Goal: Transaction & Acquisition: Purchase product/service

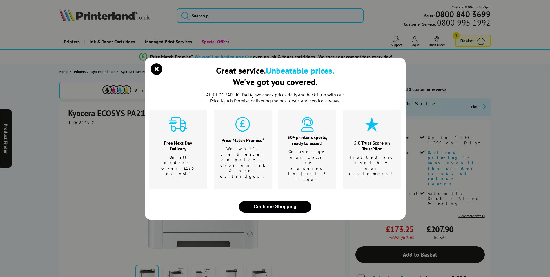
click at [77, 121] on div "Great service. Unbeatable prices. We've got you covered. At [GEOGRAPHIC_DATA], …" at bounding box center [275, 138] width 550 height 277
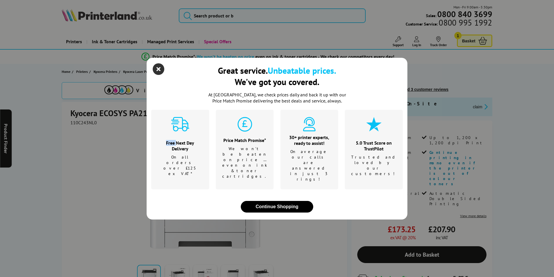
click at [156, 75] on icon "close modal" at bounding box center [159, 69] width 12 height 12
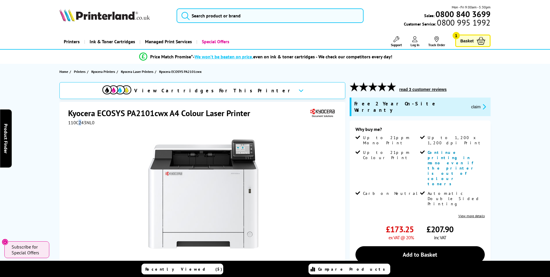
click at [80, 123] on span "110C243NL0" at bounding box center [81, 122] width 26 height 6
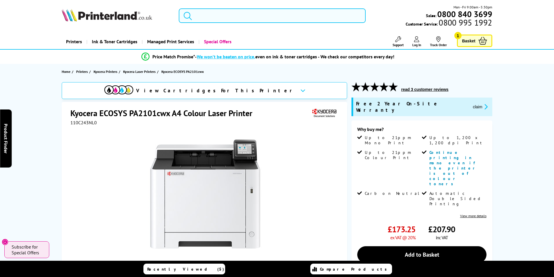
click at [242, 20] on input "search" at bounding box center [272, 15] width 187 height 14
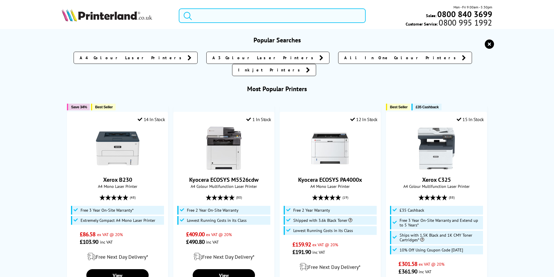
paste input "PA2101CWX"
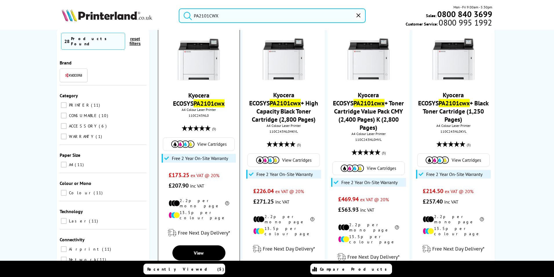
scroll to position [87, 0]
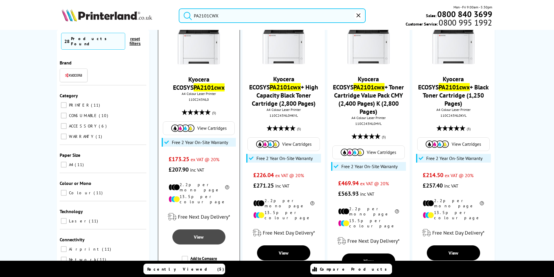
type input "PA2101CWX"
click at [197, 234] on span "View" at bounding box center [199, 237] width 10 height 6
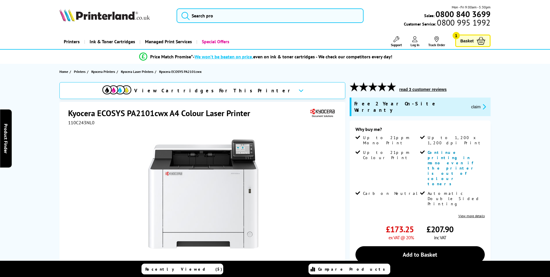
click at [84, 123] on span "110C243NL0" at bounding box center [81, 122] width 26 height 6
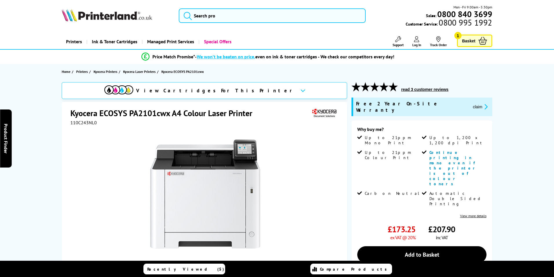
click at [0, 0] on div "Great service. Unbeatable prices. We've got you covered. At [GEOGRAPHIC_DATA], …" at bounding box center [0, 0] width 0 height 0
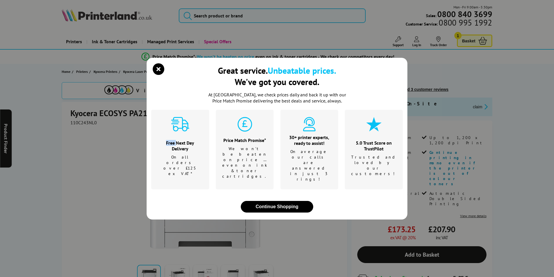
drag, startPoint x: 84, startPoint y: 123, endPoint x: 160, endPoint y: 82, distance: 86.4
click at [163, 75] on icon "close modal" at bounding box center [159, 69] width 12 height 12
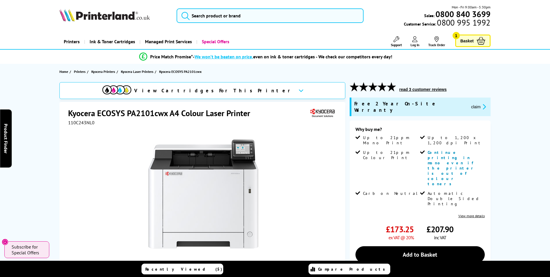
click at [80, 124] on span "110C243NL0" at bounding box center [81, 122] width 26 height 6
copy span "110C243NL0"
